Goal: Information Seeking & Learning: Learn about a topic

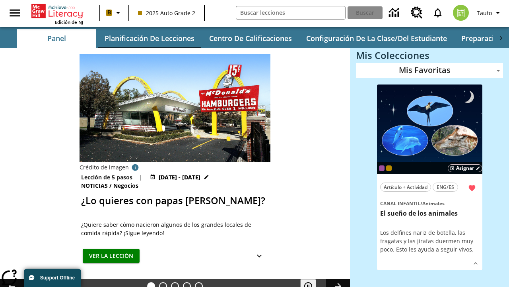
click at [149, 38] on button "Planificación de lecciones" at bounding box center [149, 38] width 103 height 19
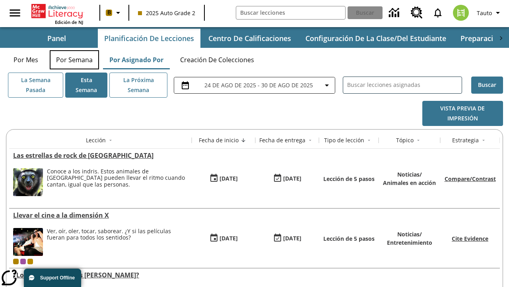
click at [74, 60] on button "Por semana" at bounding box center [74, 59] width 49 height 19
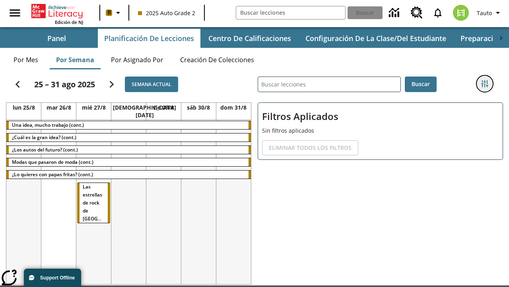
click at [485, 84] on icon "Menú lateral de filtros" at bounding box center [485, 83] width 7 height 7
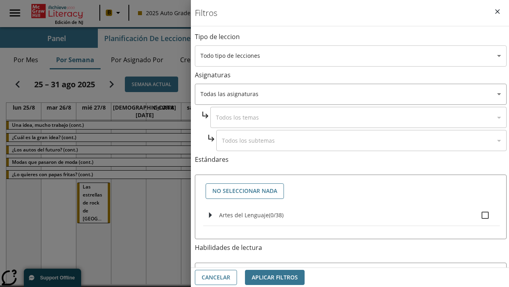
click at [351, 56] on body "[MEDICAL_DATA] al contenido principal Edición de NJ B 2025 Auto Grade 2 Buscar …" at bounding box center [254, 168] width 509 height 336
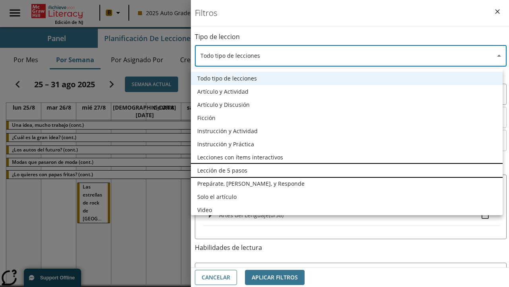
click at [347, 170] on li "Lección de 5 pasos" at bounding box center [347, 170] width 312 height 13
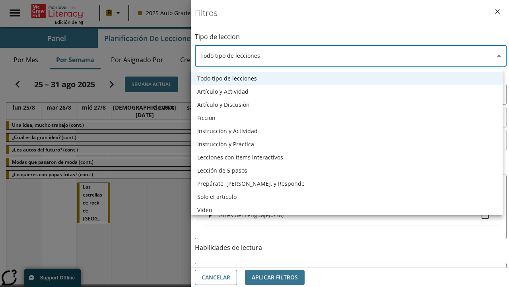
type input "1"
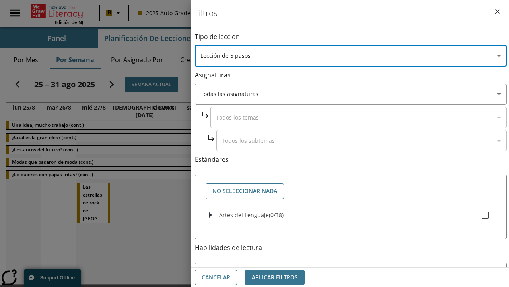
click at [351, 256] on body "[MEDICAL_DATA] al contenido principal Edición de NJ B 2025 Auto Grade 2 Buscar …" at bounding box center [254, 168] width 509 height 336
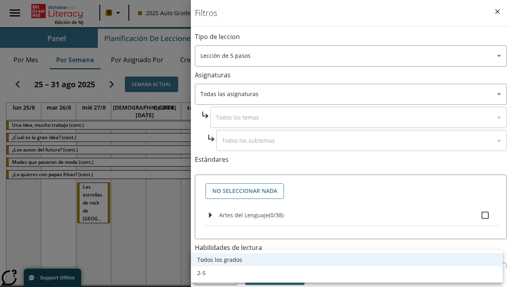
scroll to position [310, 0]
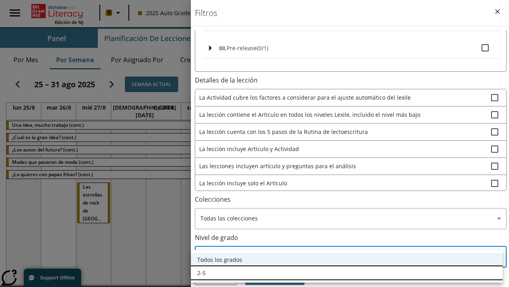
click at [347, 272] on li "2-5" at bounding box center [347, 272] width 312 height 13
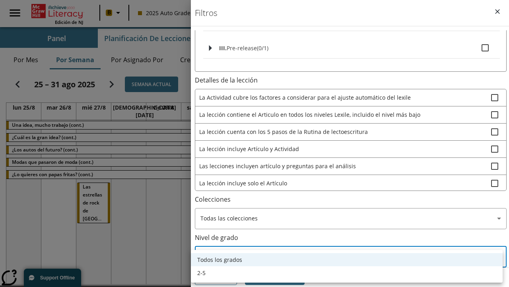
type input "1"
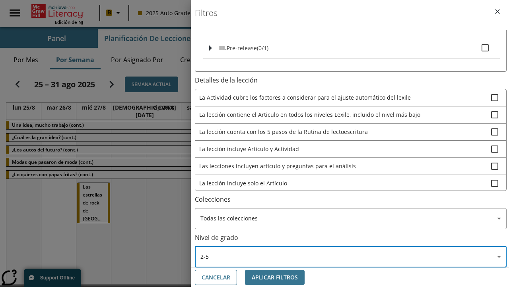
scroll to position [300, 1]
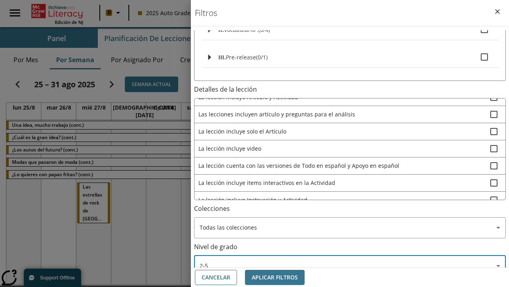
click at [349, 144] on span "La lección incluye video" at bounding box center [345, 148] width 292 height 8
checkbox input "true"
click at [275, 277] on button "Aplicar Filtros" at bounding box center [275, 277] width 60 height 16
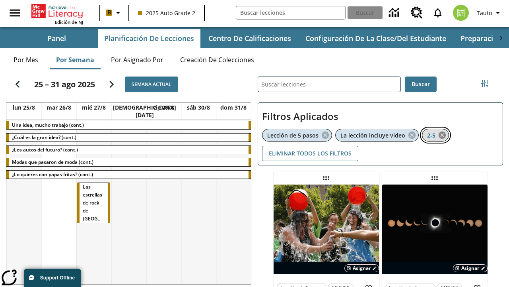
click at [443, 135] on icon "Eliminar 2-5 el ítem seleccionado del filtro" at bounding box center [442, 135] width 9 height 9
click at [485, 84] on icon "Menú lateral de filtros" at bounding box center [485, 83] width 7 height 7
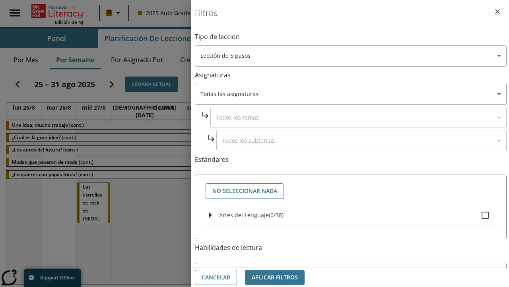
click at [244, 214] on span "Artes del Lenguaje" at bounding box center [244, 215] width 50 height 8
click at [477, 214] on input "Artes del Lenguaje ( 0 / 38 )" at bounding box center [485, 215] width 17 height 17
checkbox input "true"
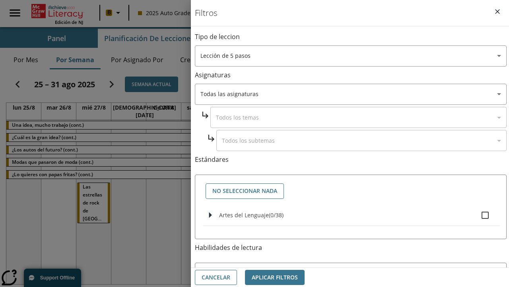
checkbox input "true"
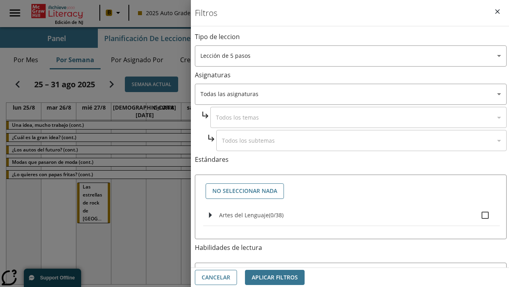
checkbox input "true"
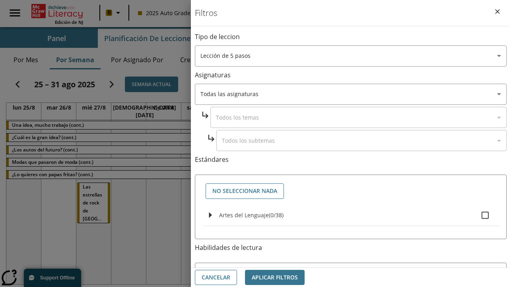
checkbox input "true"
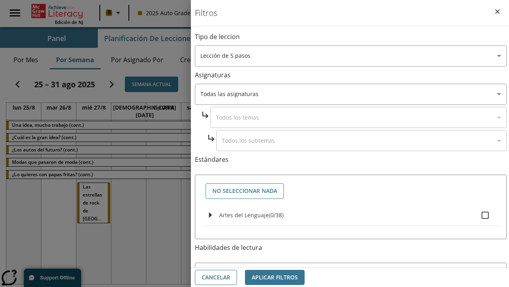
checkbox input "true"
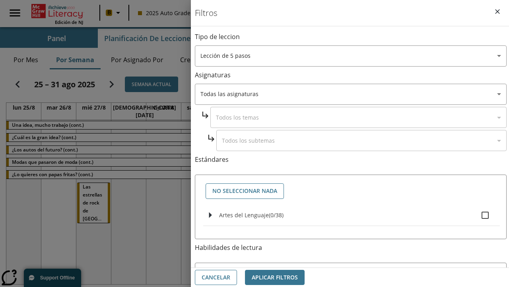
checkbox input "true"
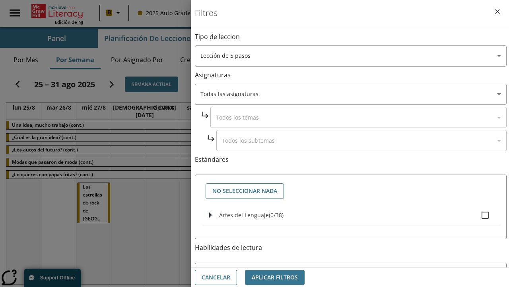
checkbox input "true"
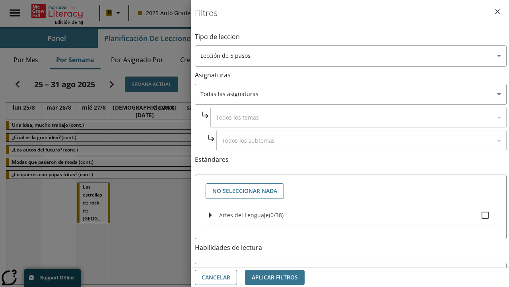
checkbox input "true"
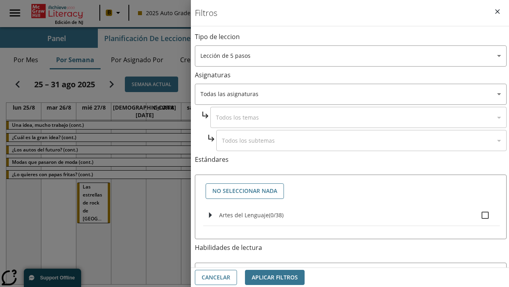
checkbox input "true"
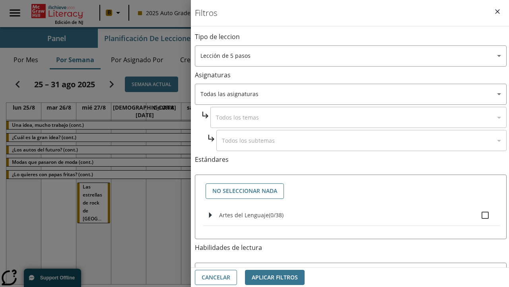
checkbox input "true"
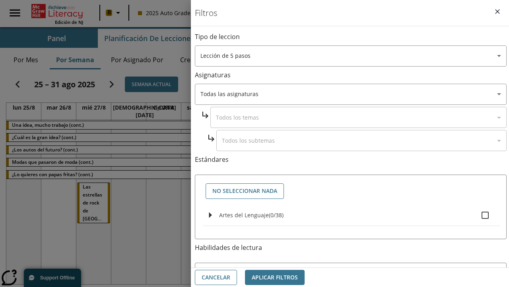
checkbox input "true"
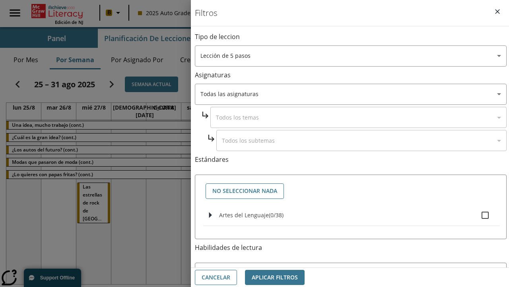
checkbox input "true"
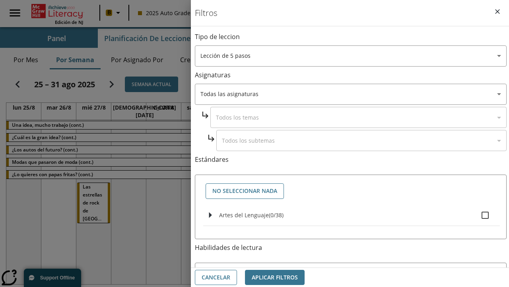
checkbox input "true"
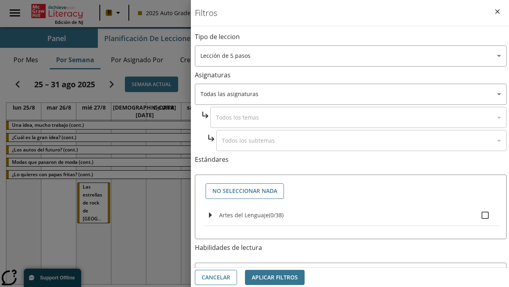
checkbox input "true"
click at [275, 277] on button "Aplicar Filtros" at bounding box center [275, 277] width 60 height 16
